Goal: Task Accomplishment & Management: Complete application form

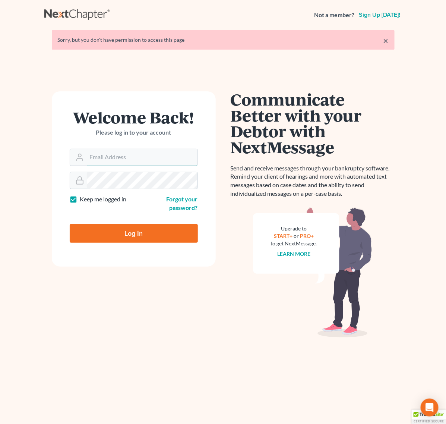
type input "[EMAIL_ADDRESS][DOMAIN_NAME]"
click at [143, 229] on input "Log In" at bounding box center [134, 233] width 128 height 19
type input "Thinking..."
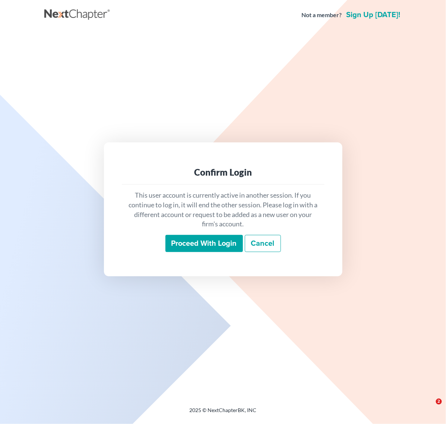
click at [172, 241] on input "Proceed with login" at bounding box center [203, 243] width 77 height 17
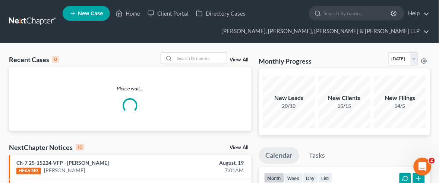
drag, startPoint x: 341, startPoint y: 166, endPoint x: 353, endPoint y: 181, distance: 19.0
click at [341, 166] on ul "Calendar Tasks" at bounding box center [344, 158] width 171 height 20
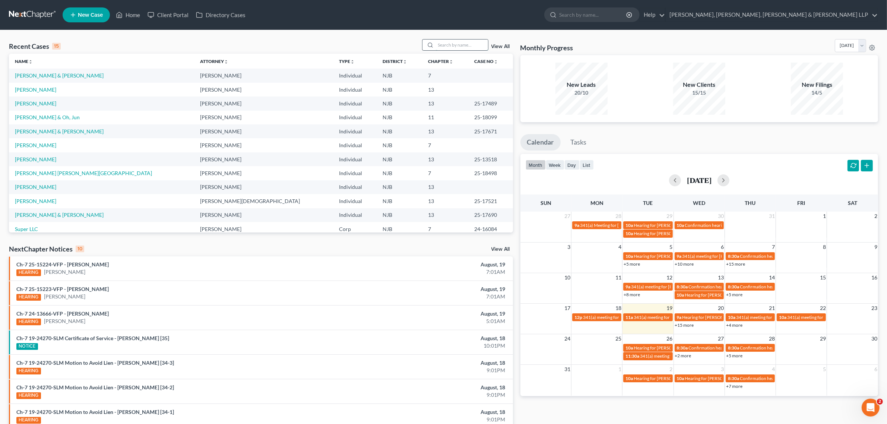
click at [436, 45] on input "search" at bounding box center [462, 44] width 52 height 11
type input "[PERSON_NAME]"
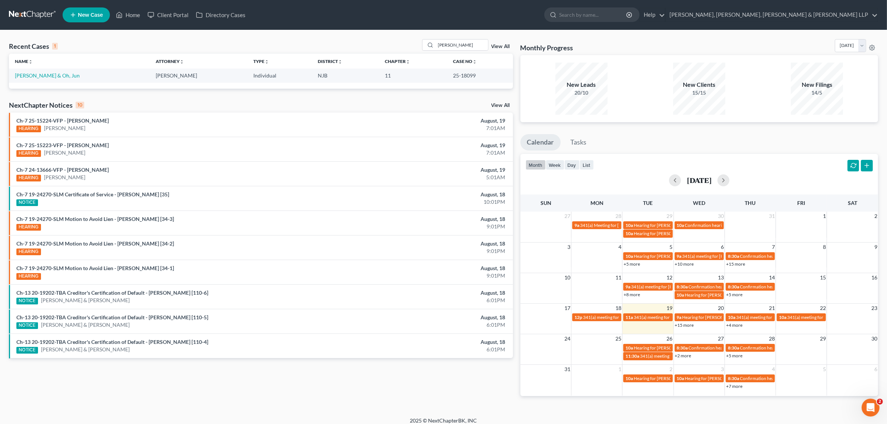
click at [50, 81] on td "[PERSON_NAME] & Oh, Jun" at bounding box center [79, 76] width 141 height 14
click at [49, 75] on link "[PERSON_NAME] & Oh, Jun" at bounding box center [47, 75] width 65 height 6
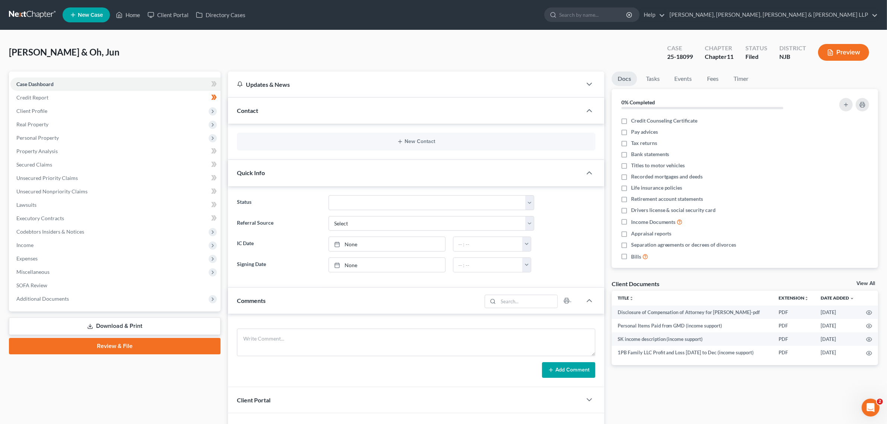
scroll to position [45, 0]
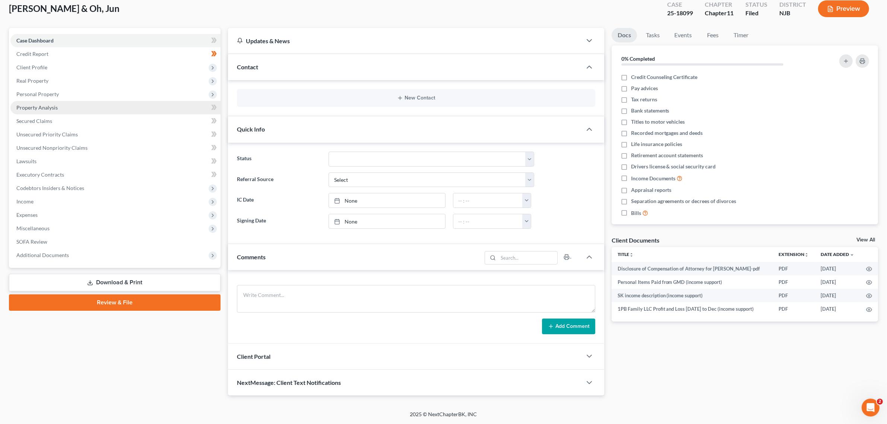
click at [101, 108] on link "Property Analysis" at bounding box center [115, 107] width 210 height 13
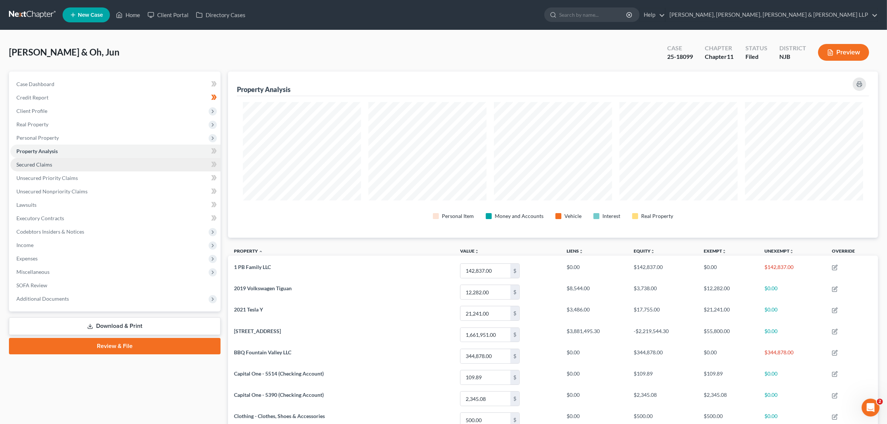
click at [105, 162] on link "Secured Claims" at bounding box center [115, 164] width 210 height 13
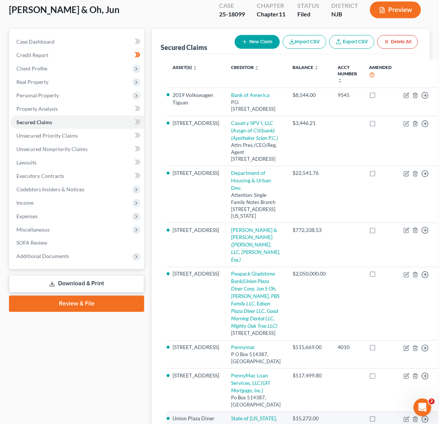
scroll to position [30, 0]
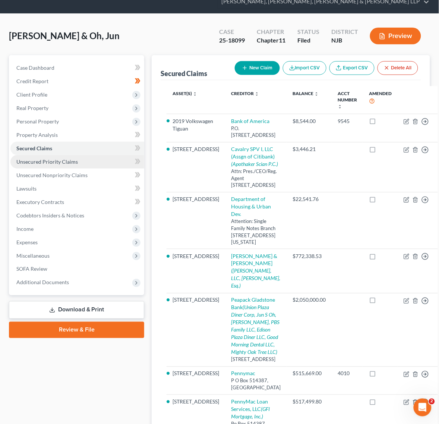
click at [101, 165] on link "Unsecured Priority Claims" at bounding box center [77, 161] width 134 height 13
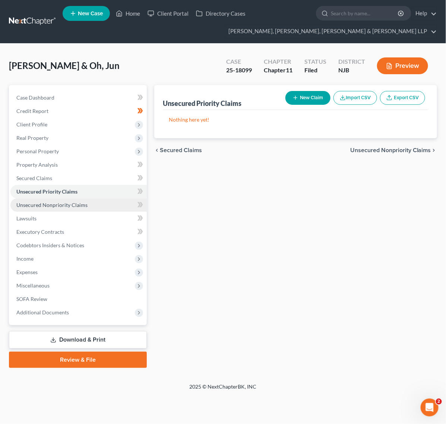
click at [90, 200] on link "Unsecured Nonpriority Claims" at bounding box center [78, 204] width 136 height 13
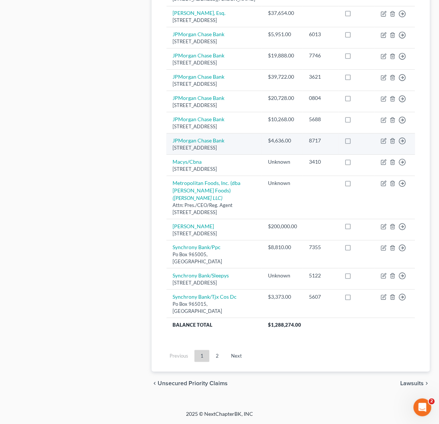
scroll to position [567, 0]
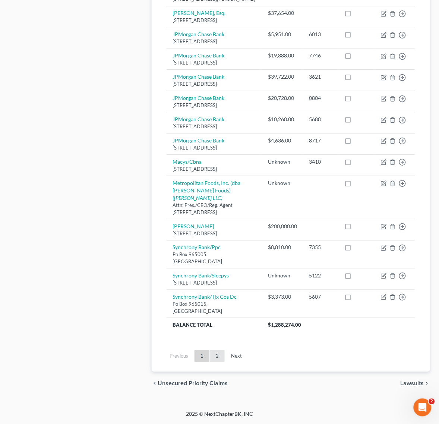
click at [212, 353] on link "2" at bounding box center [217, 356] width 15 height 12
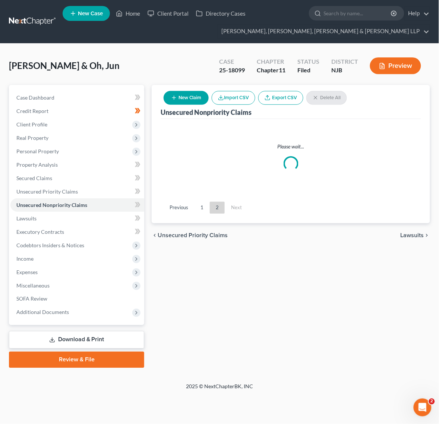
scroll to position [0, 0]
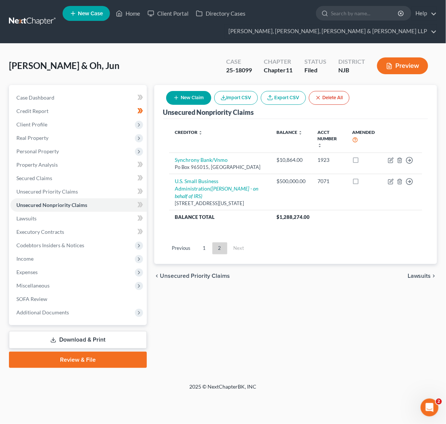
click at [202, 238] on ul "Previous 1 2 Next" at bounding box center [295, 247] width 265 height 19
click at [202, 243] on link "1" at bounding box center [204, 248] width 15 height 12
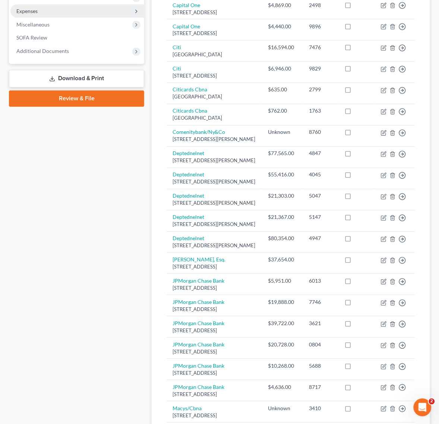
scroll to position [148, 0]
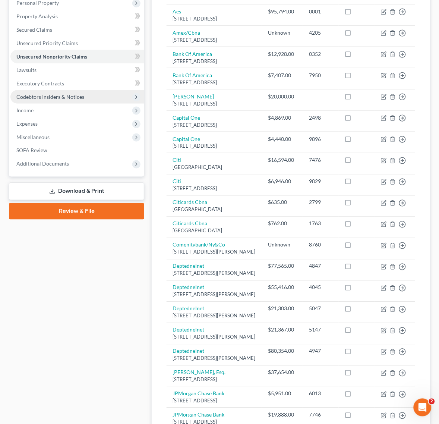
click at [88, 98] on span "Codebtors Insiders & Notices" at bounding box center [77, 96] width 134 height 13
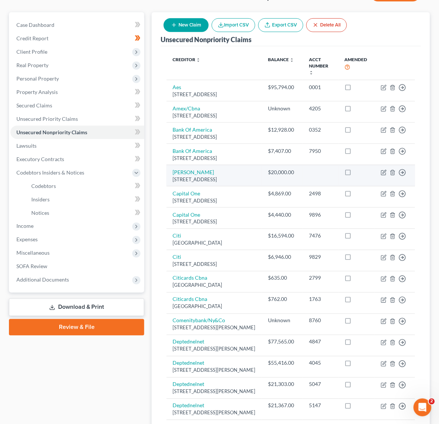
scroll to position [0, 0]
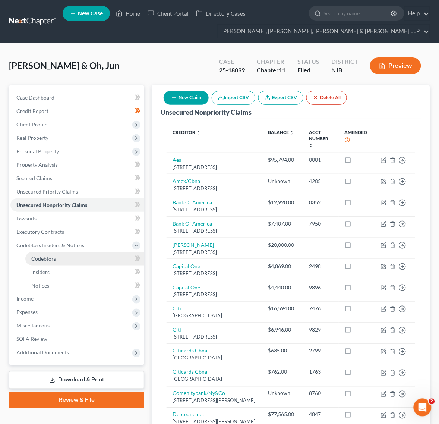
click at [94, 258] on link "Codebtors" at bounding box center [84, 258] width 119 height 13
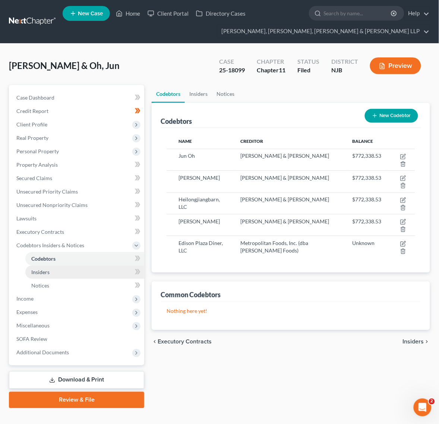
click at [92, 267] on link "Insiders" at bounding box center [84, 271] width 119 height 13
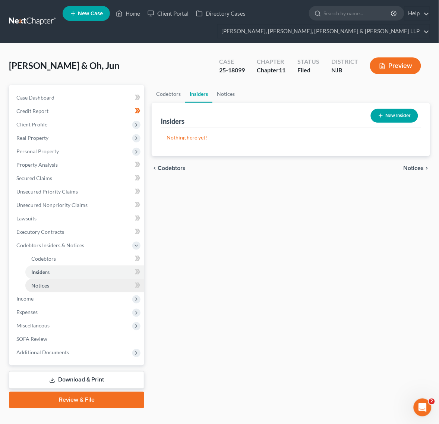
click at [86, 291] on link "Notices" at bounding box center [84, 285] width 119 height 13
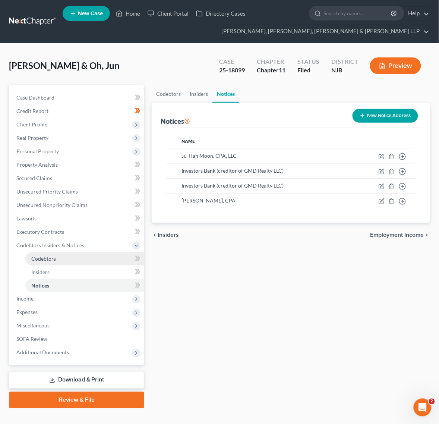
click at [80, 263] on link "Codebtors" at bounding box center [84, 258] width 119 height 13
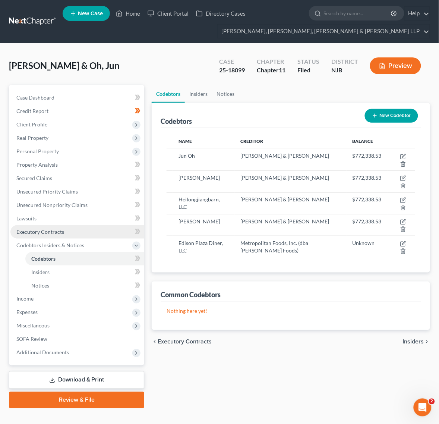
click at [73, 227] on link "Executory Contracts" at bounding box center [77, 231] width 134 height 13
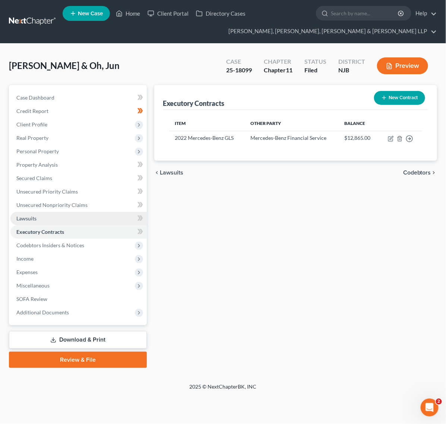
click at [71, 215] on link "Lawsuits" at bounding box center [78, 218] width 136 height 13
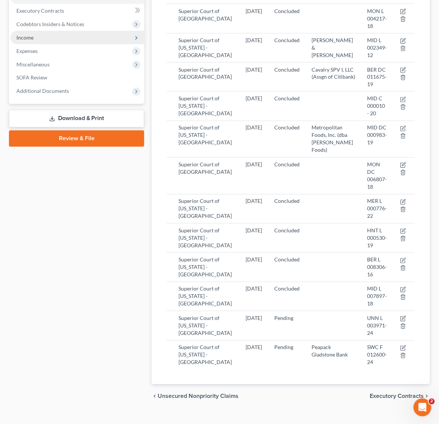
scroll to position [93, 0]
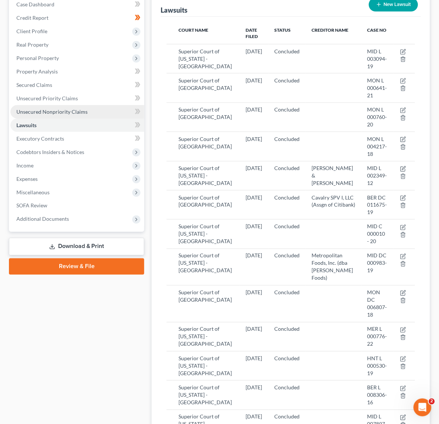
click at [65, 107] on link "Unsecured Nonpriority Claims" at bounding box center [77, 111] width 134 height 13
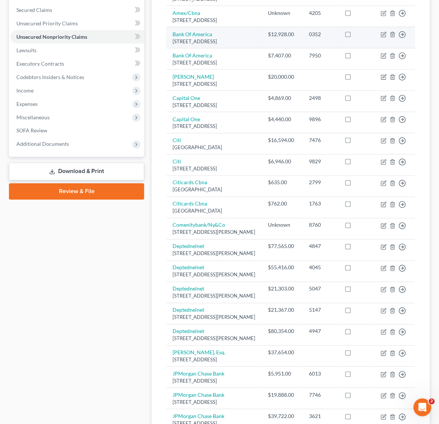
drag, startPoint x: 271, startPoint y: 134, endPoint x: 269, endPoint y: 159, distance: 24.7
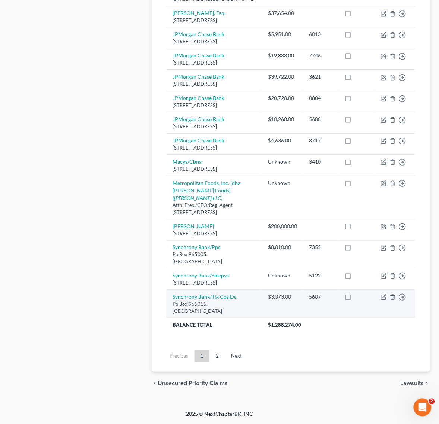
scroll to position [567, 0]
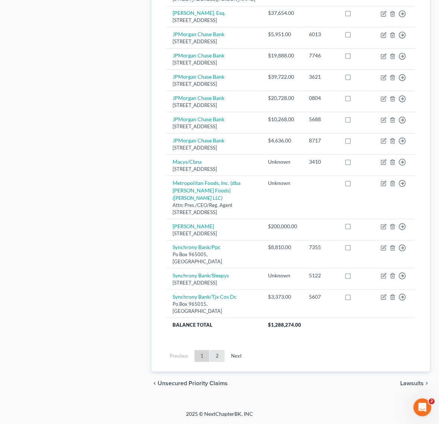
click at [222, 360] on link "2" at bounding box center [217, 356] width 15 height 12
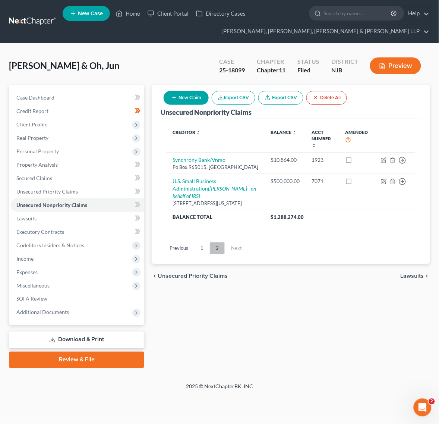
scroll to position [0, 0]
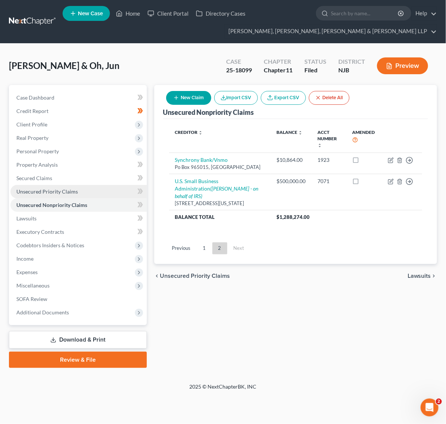
click at [95, 196] on link "Unsecured Priority Claims" at bounding box center [78, 191] width 136 height 13
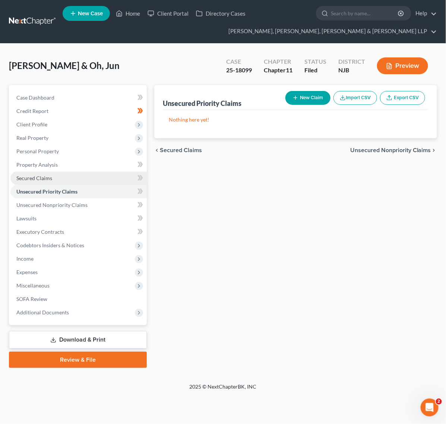
click at [91, 183] on link "Secured Claims" at bounding box center [78, 177] width 136 height 13
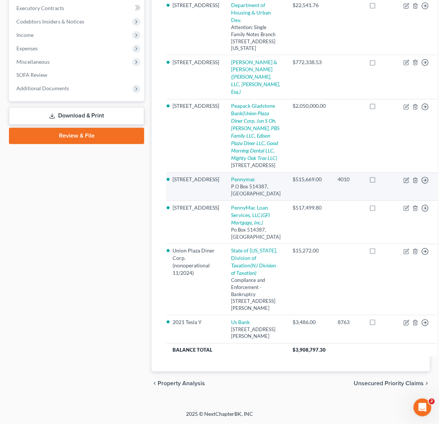
scroll to position [402, 0]
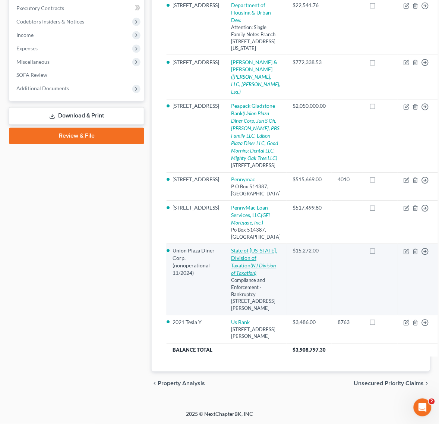
click at [252, 247] on link "State of [US_STATE], Division of Taxation (NJ Division of Taxation)" at bounding box center [254, 261] width 46 height 29
select select "33"
select select "24"
select select "1"
select select "33"
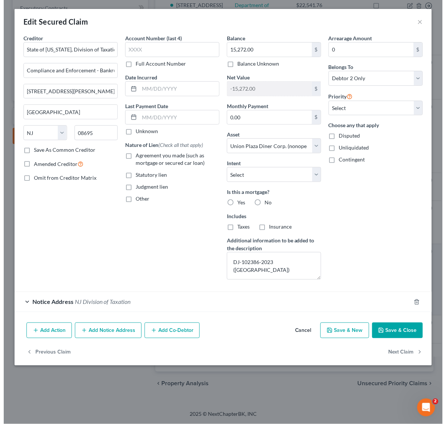
scroll to position [368, 0]
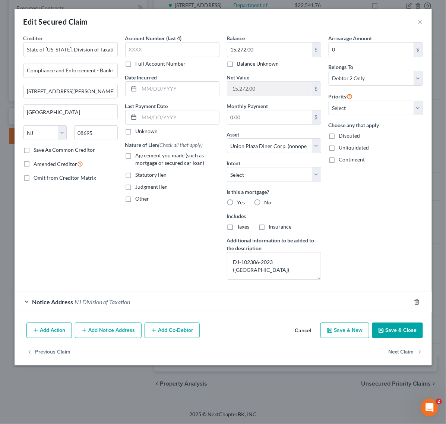
click at [118, 304] on span "NJ Division of Taxation" at bounding box center [103, 301] width 56 height 7
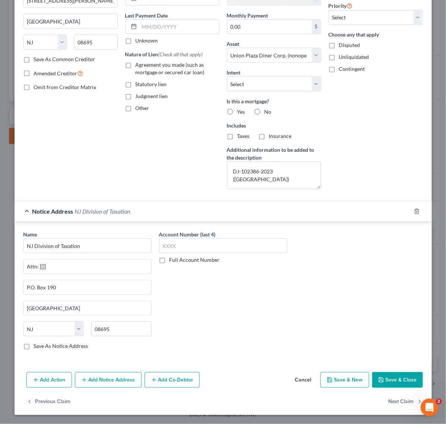
scroll to position [92, 0]
drag, startPoint x: 82, startPoint y: 268, endPoint x: 9, endPoint y: 259, distance: 73.9
click at [31, 262] on input "Attn: [[]]" at bounding box center [87, 266] width 127 height 14
type input "A"
click at [395, 379] on button "Save & Close" at bounding box center [397, 380] width 51 height 16
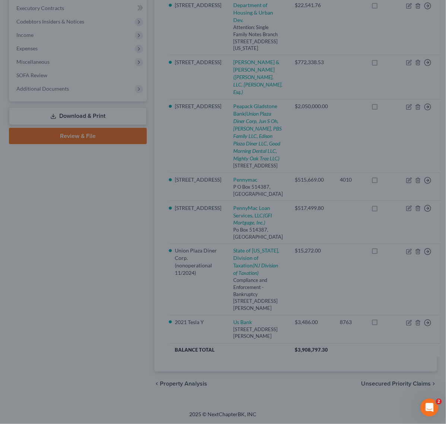
select select "24"
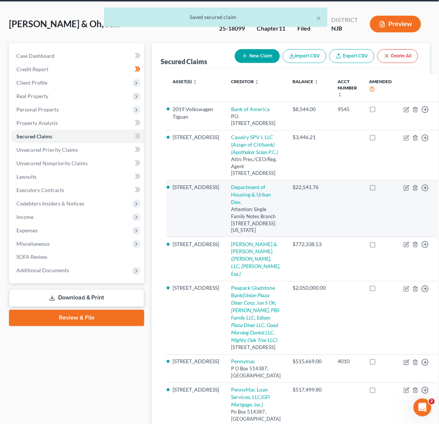
scroll to position [0, 0]
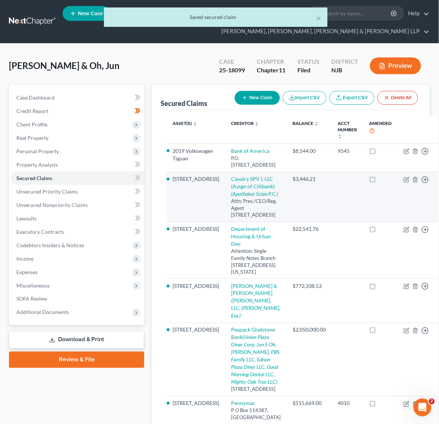
click at [196, 204] on td "[STREET_ADDRESS]" at bounding box center [196, 197] width 58 height 50
